Goal: Transaction & Acquisition: Purchase product/service

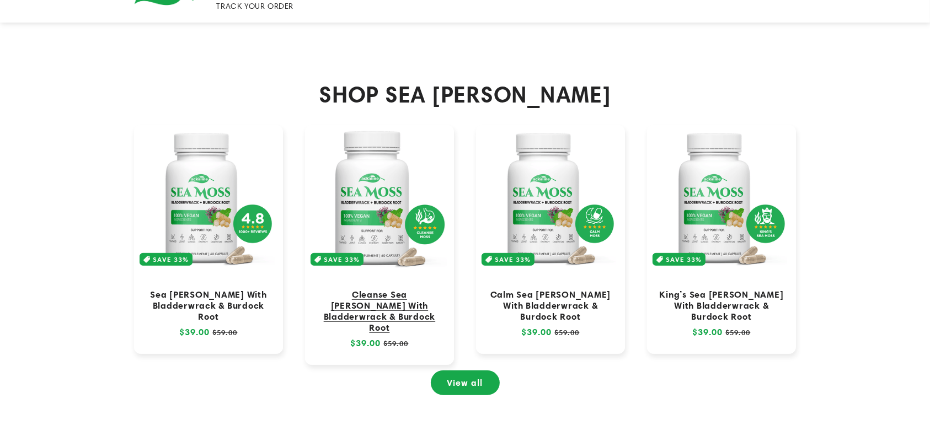
scroll to position [515, 0]
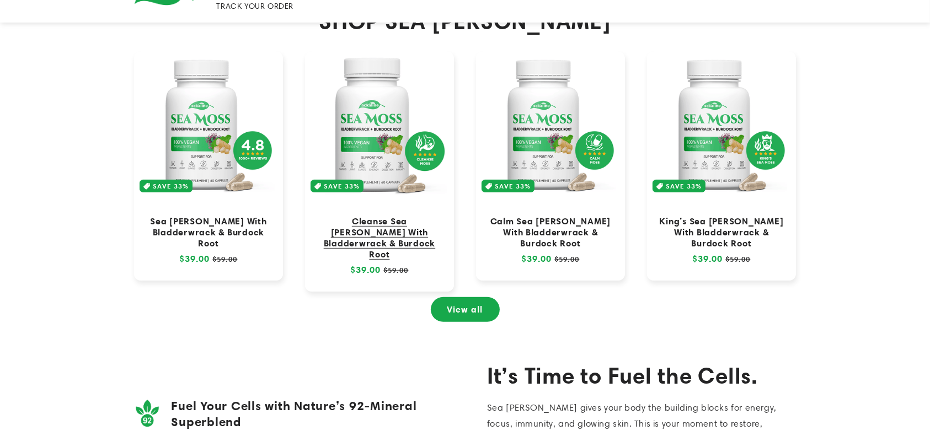
click at [383, 216] on link "Cleanse Sea Moss With Bladderwrack & Burdock Root" at bounding box center [379, 238] width 127 height 45
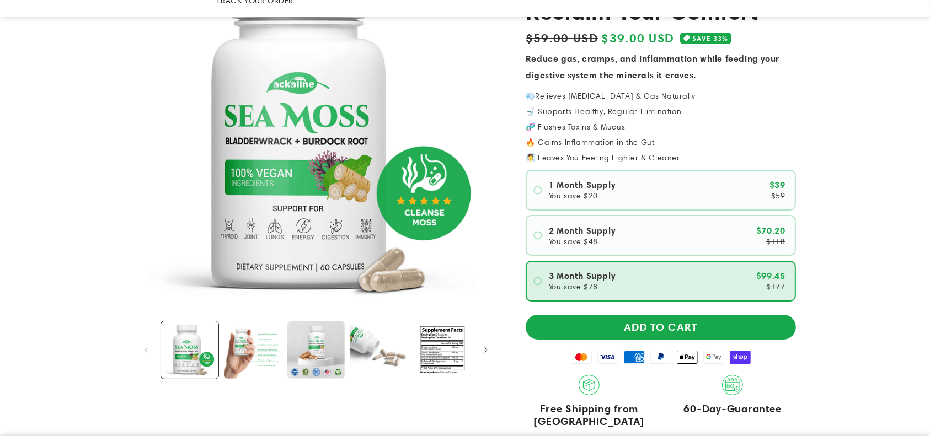
scroll to position [147, 0]
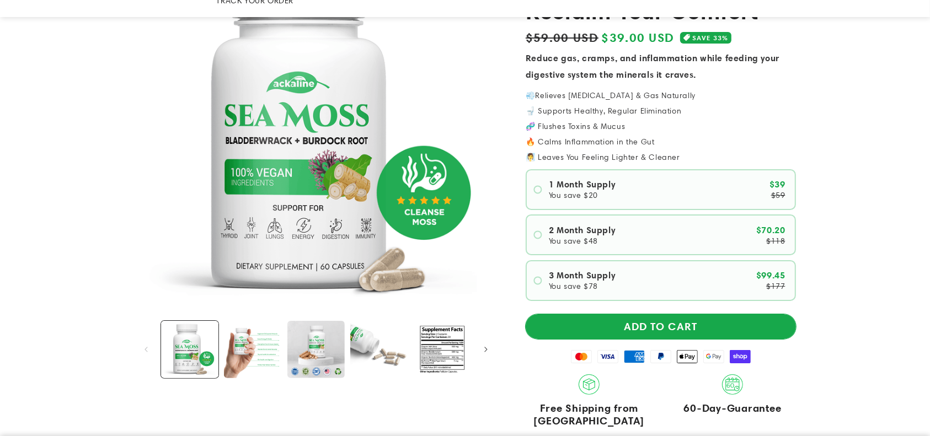
click at [707, 314] on button "ADD TO CART" at bounding box center [661, 326] width 270 height 25
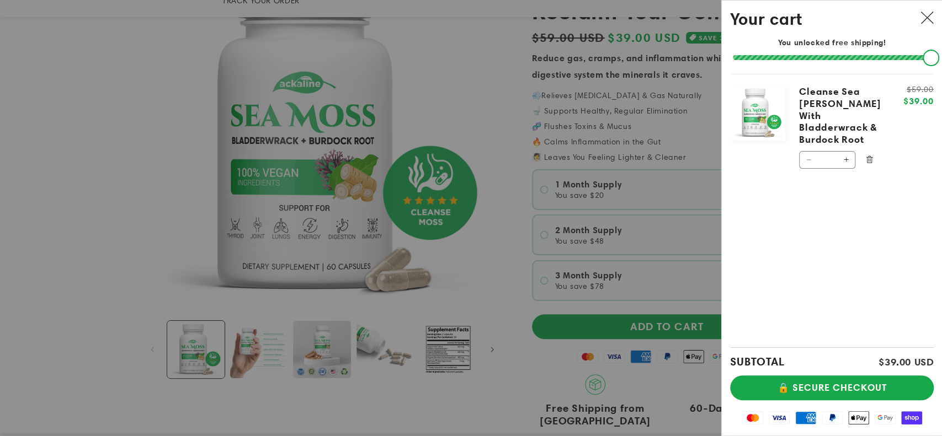
click at [805, 401] on div "SUBTOTAL $39.00 USD 🔒 SECURE CHECKOUT Mastercard Visa American Express PayPal A…" at bounding box center [832, 392] width 204 height 88
click at [803, 390] on button "🔒 SECURE CHECKOUT" at bounding box center [832, 388] width 204 height 25
click at [835, 151] on input "*" at bounding box center [827, 160] width 20 height 18
click at [844, 151] on button "Increase quantity for Cleanse Sea Moss With Bladderwrack &amp; Burdock Root" at bounding box center [846, 160] width 18 height 18
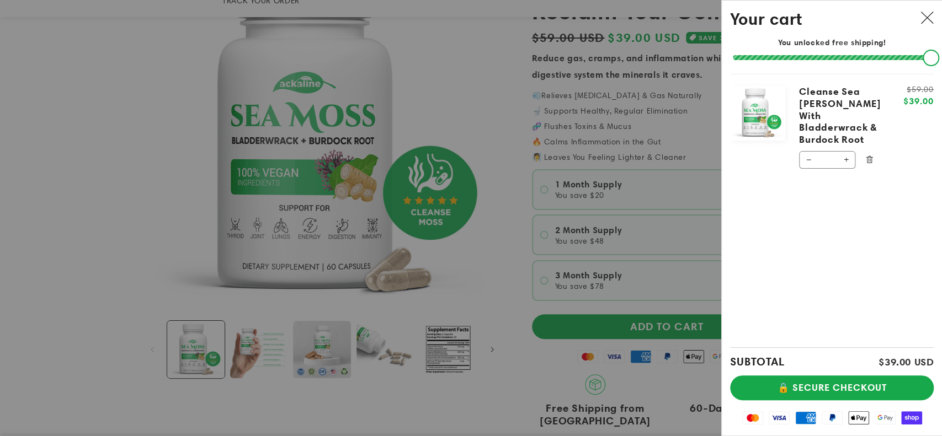
click at [844, 151] on button "Increase quantity for Cleanse Sea Moss With Bladderwrack &amp; Burdock Root" at bounding box center [846, 160] width 18 height 18
type input "*"
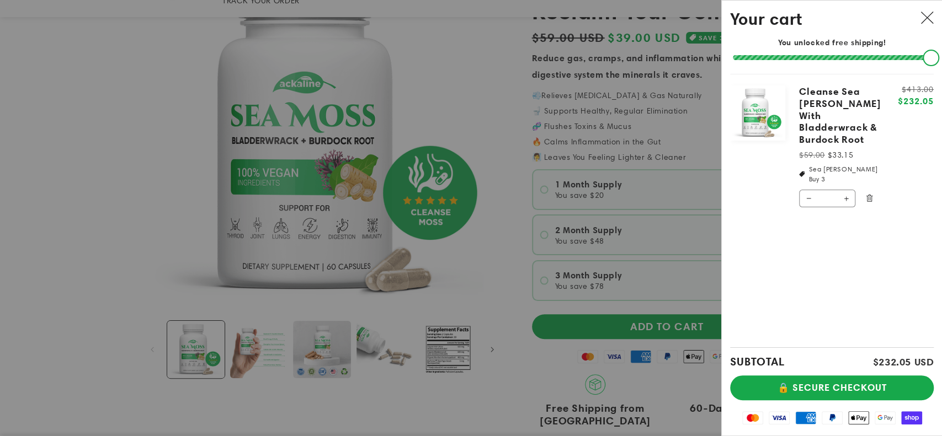
click at [500, 228] on div at bounding box center [471, 218] width 942 height 436
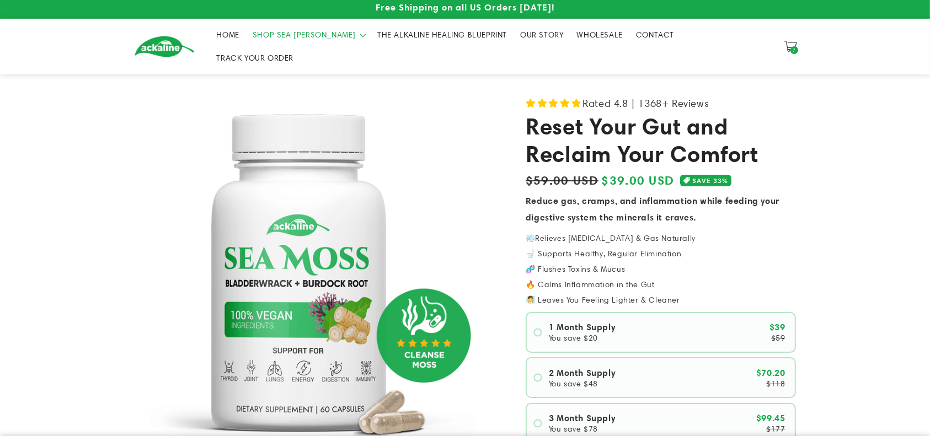
scroll to position [0, 0]
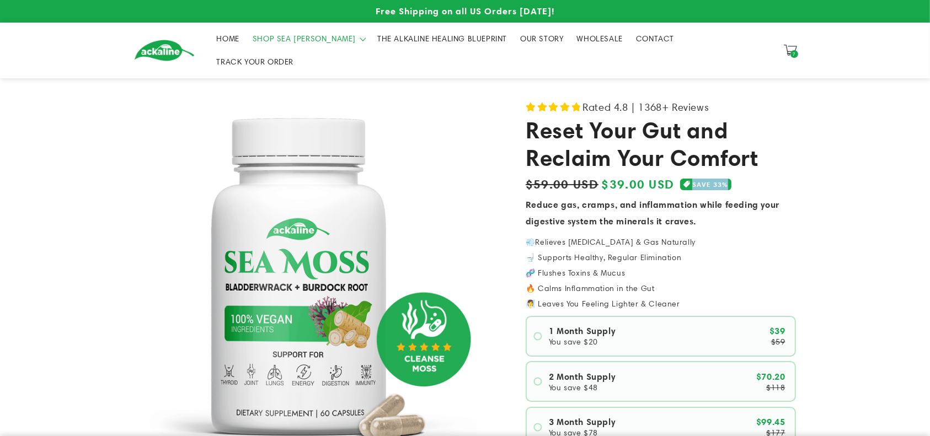
drag, startPoint x: 690, startPoint y: 166, endPoint x: 729, endPoint y: 164, distance: 39.7
click at [729, 175] on div "Regular price $39.00 USD Regular price $39.00 USD Sale price $59.00 USD Unit pr…" at bounding box center [661, 184] width 270 height 19
copy span "SAVE 33%"
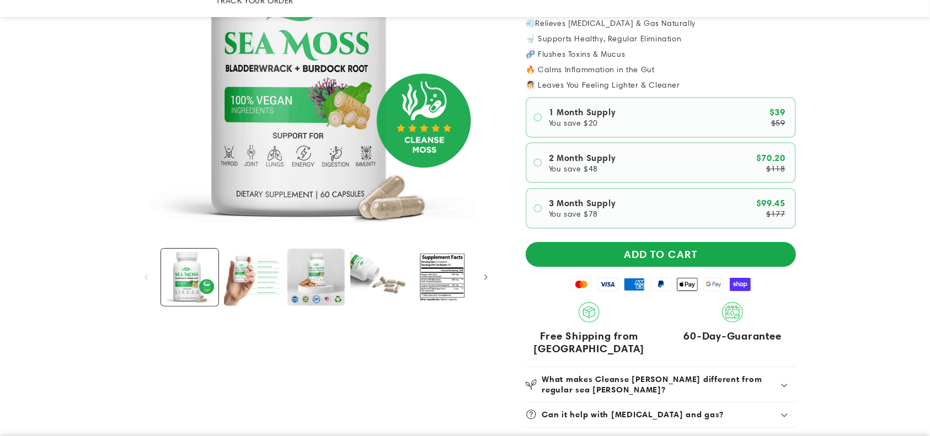
scroll to position [221, 0]
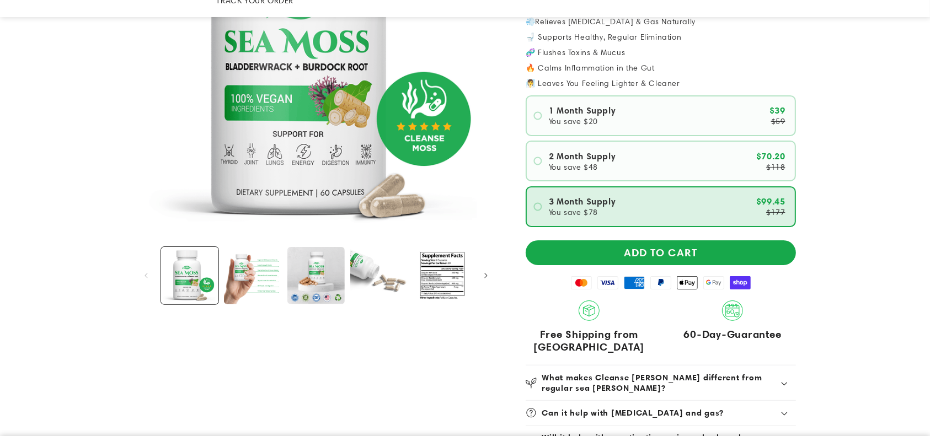
click at [557, 186] on label "3 Month Supply You save $78 $99.45 $177" at bounding box center [661, 206] width 270 height 41
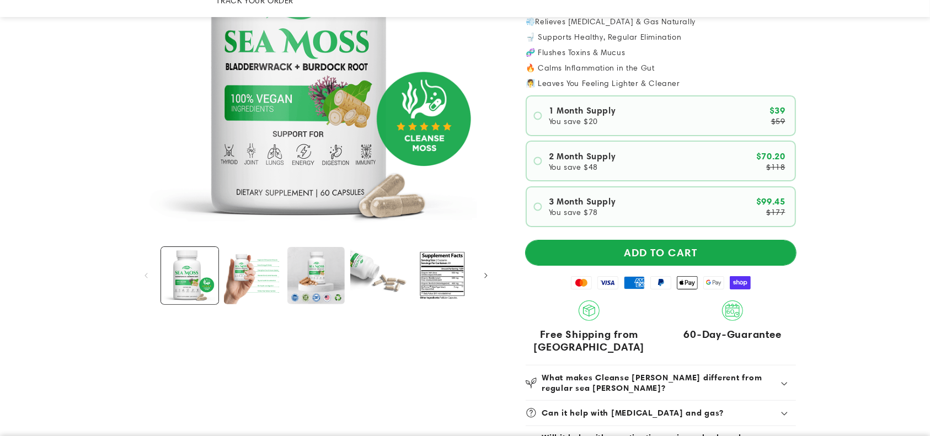
click at [592, 241] on button "ADD TO CART" at bounding box center [661, 253] width 270 height 25
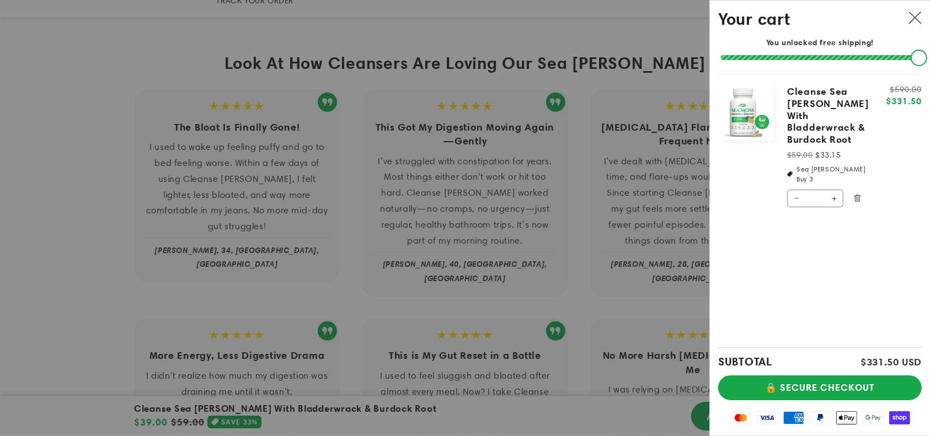
scroll to position [735, 0]
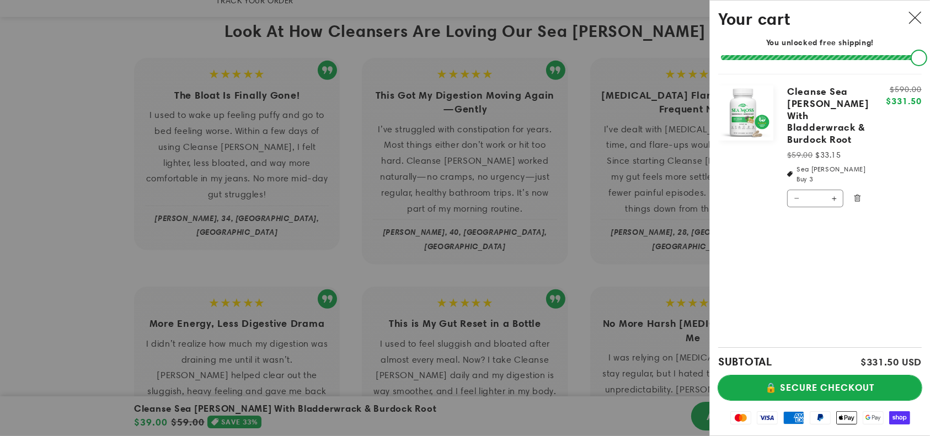
click at [826, 382] on button "🔒 SECURE CHECKOUT" at bounding box center [820, 388] width 204 height 25
click at [827, 382] on button "🔒 SECURE CHECKOUT" at bounding box center [820, 388] width 204 height 25
click at [803, 190] on button "Decrease quantity for Cleanse Sea Moss With Bladderwrack &amp; Burdock Root" at bounding box center [797, 199] width 18 height 18
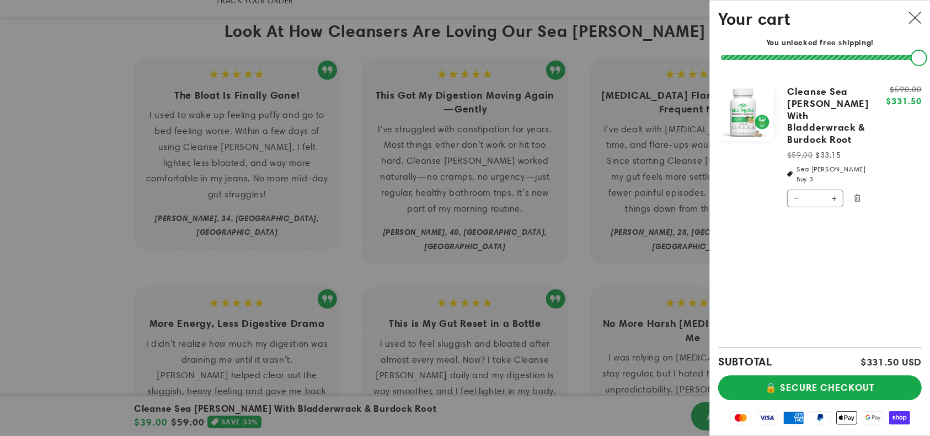
type input "*"
click at [803, 172] on form "Product image Product Total Quantity Cleanse Sea Moss With Bladderwrack & Burdo…" at bounding box center [820, 147] width 204 height 147
click at [803, 190] on button "Decrease quantity for Cleanse Sea Moss With Bladderwrack &amp; Burdock Root" at bounding box center [797, 199] width 18 height 18
type input "*"
click at [803, 190] on button "Decrease quantity for Cleanse Sea Moss With Bladderwrack &amp; Burdock Root" at bounding box center [797, 199] width 18 height 18
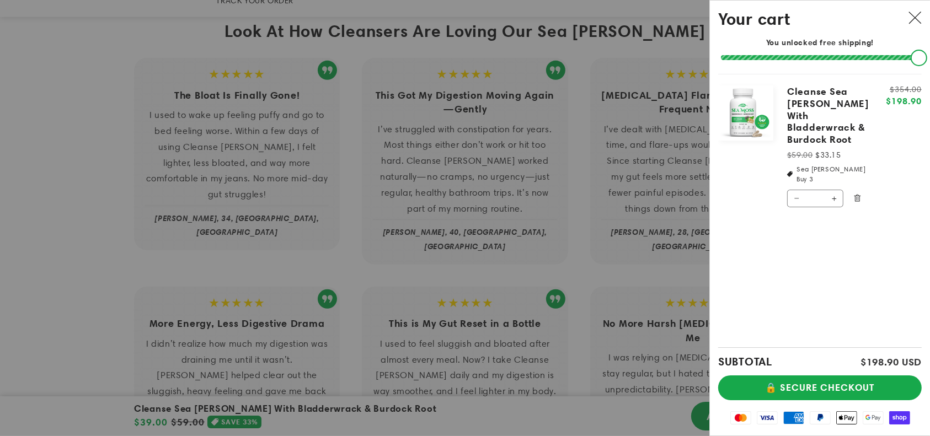
type input "*"
click at [803, 190] on button "Decrease quantity for Cleanse Sea Moss With Bladderwrack &amp; Burdock Root" at bounding box center [797, 199] width 18 height 18
type input "*"
click at [803, 190] on button "Decrease quantity for Cleanse Sea Moss With Bladderwrack &amp; Burdock Root" at bounding box center [797, 199] width 18 height 18
type input "*"
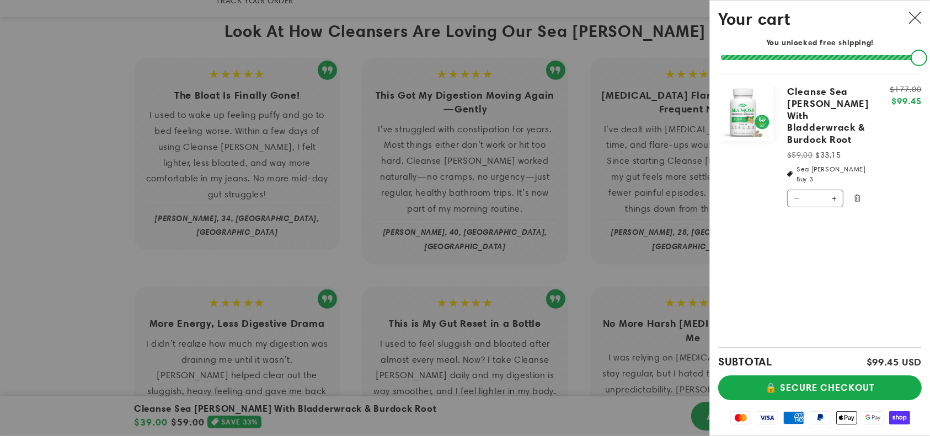
click at [803, 190] on button "Decrease quantity for Cleanse Sea Moss With Bladderwrack &amp; Burdock Root" at bounding box center [797, 199] width 18 height 18
type input "*"
click at [812, 164] on li "Sea Moss Buy 2" at bounding box center [829, 174] width 85 height 20
drag, startPoint x: 812, startPoint y: 160, endPoint x: 822, endPoint y: 162, distance: 9.5
click at [817, 164] on li "Sea Moss Buy 2" at bounding box center [829, 174] width 85 height 20
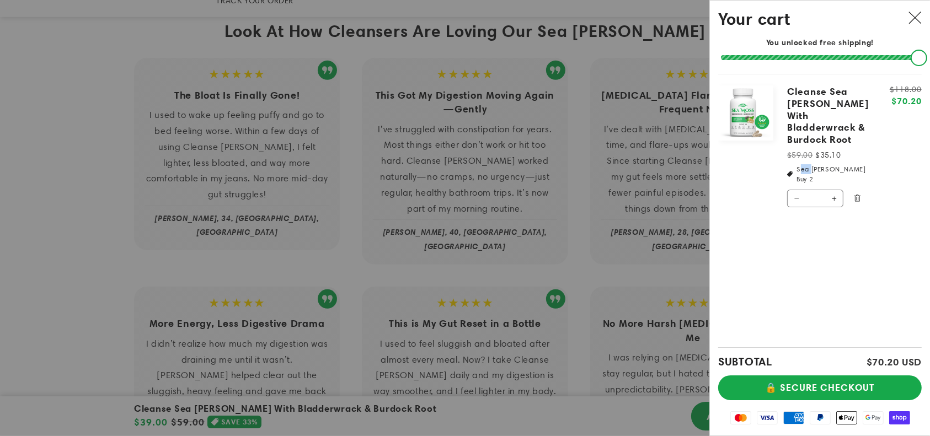
click at [818, 164] on li "Sea Moss Buy 2" at bounding box center [829, 174] width 85 height 20
drag, startPoint x: 866, startPoint y: 156, endPoint x: 834, endPoint y: 166, distance: 33.5
click at [831, 166] on tr "Cleanse Sea Moss With Bladderwrack & Burdock Root Regular price $59.00 Sale pri…" at bounding box center [820, 143] width 204 height 138
click at [856, 165] on tr "Cleanse Sea Moss With Bladderwrack & Burdock Root Regular price $59.00 Sale pri…" at bounding box center [820, 143] width 204 height 138
click at [856, 164] on tr "Cleanse Sea Moss With Bladderwrack & Burdock Root Regular price $59.00 Sale pri…" at bounding box center [820, 143] width 204 height 138
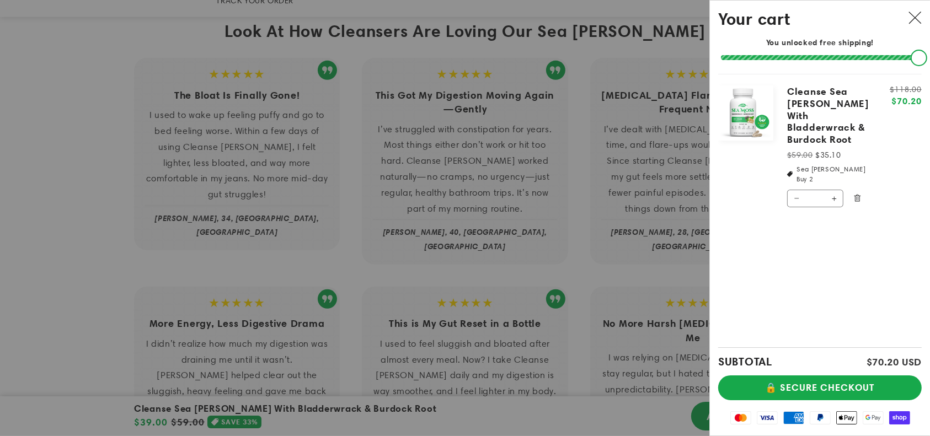
click at [862, 164] on li "Sea Moss Buy 2" at bounding box center [829, 174] width 85 height 20
